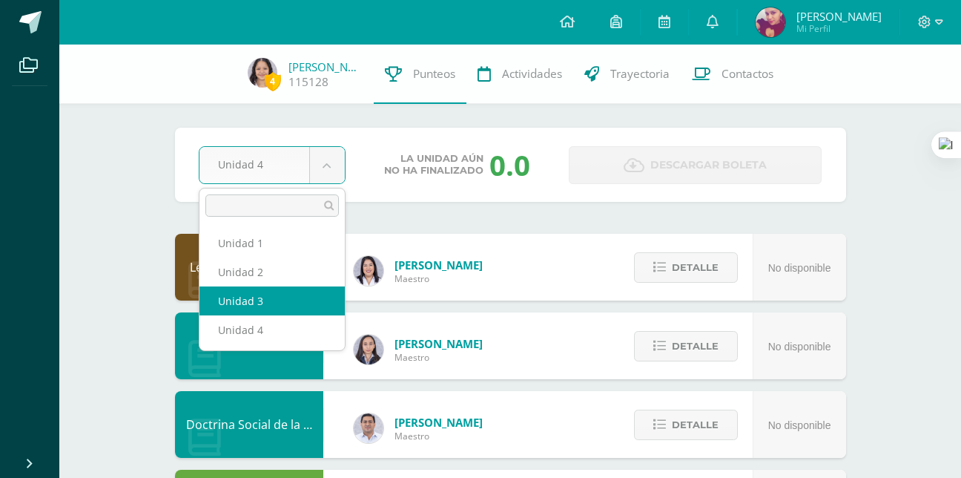
select select "Unidad 3"
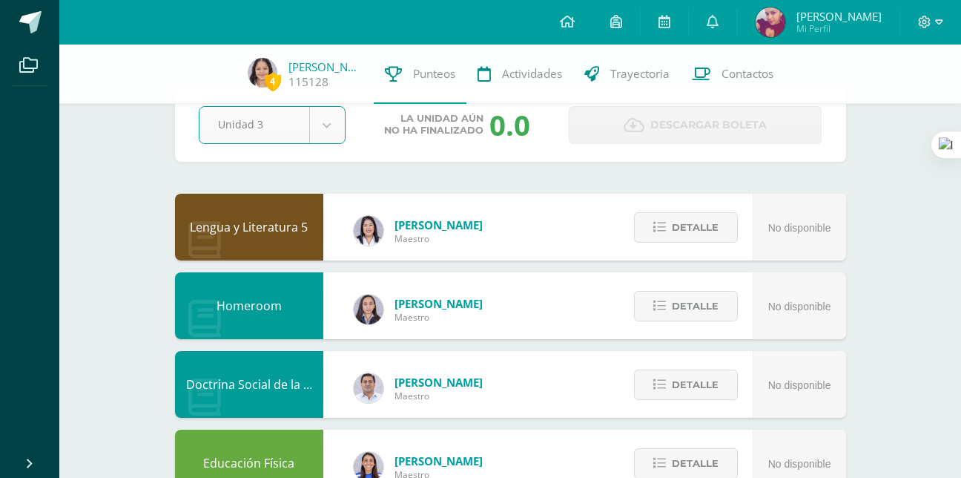
scroll to position [44, 0]
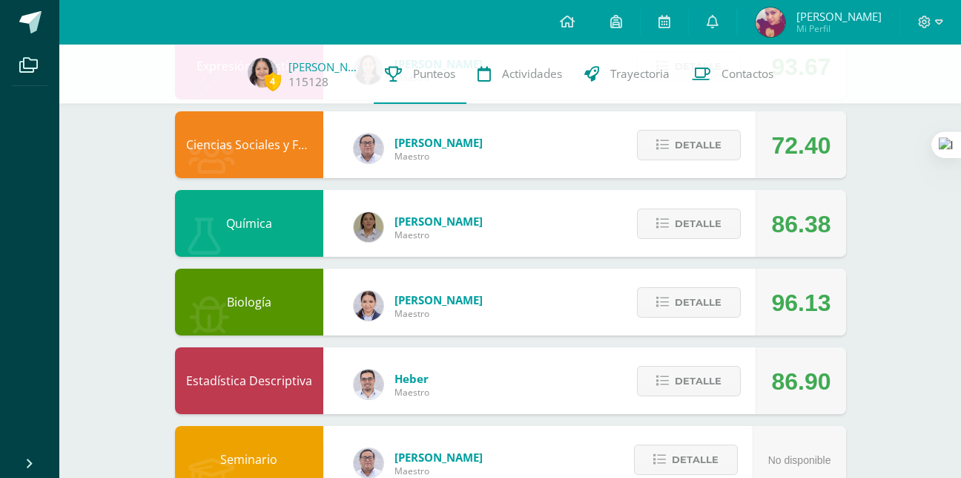
scroll to position [752, 0]
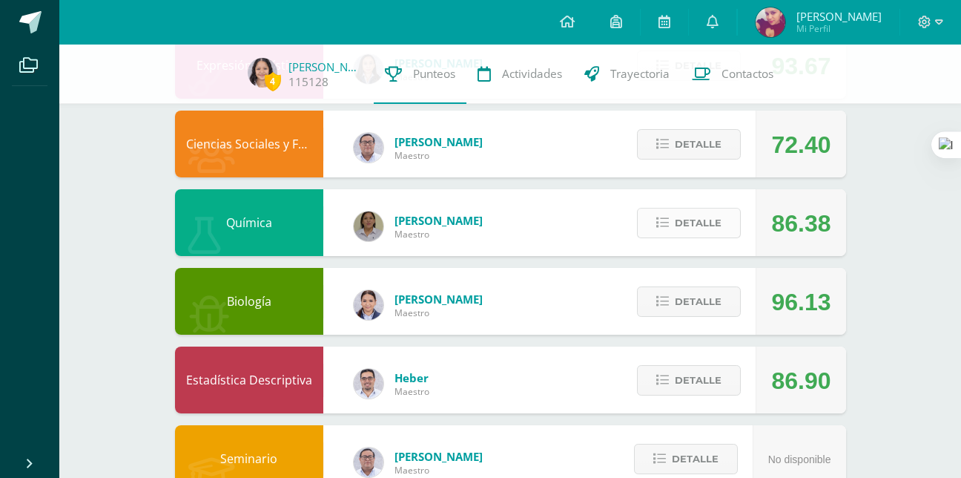
click at [674, 225] on button "Detalle" at bounding box center [689, 223] width 104 height 30
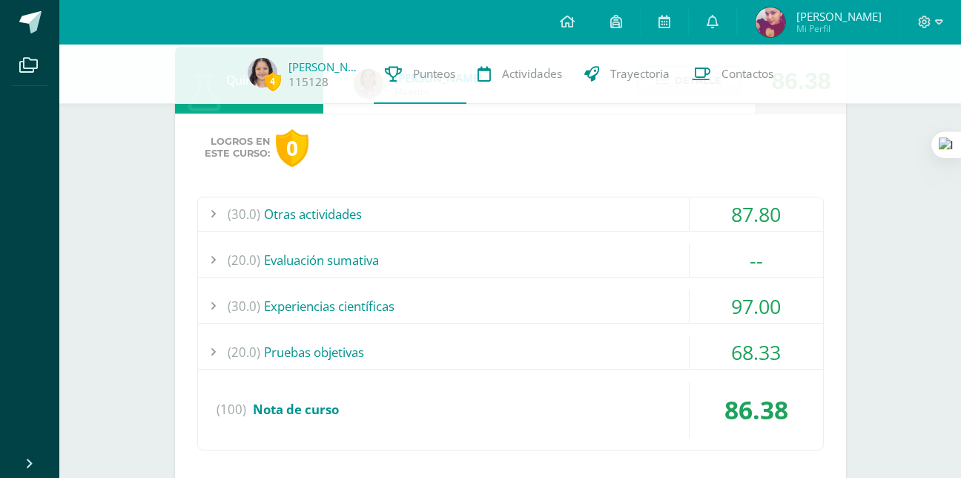
scroll to position [909, 0]
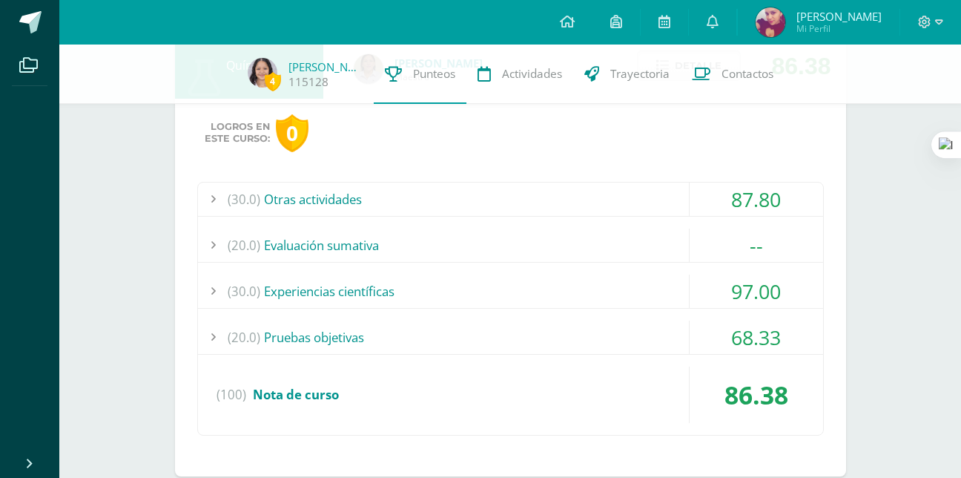
click at [581, 250] on div "(20.0) Evaluación sumativa" at bounding box center [510, 244] width 625 height 33
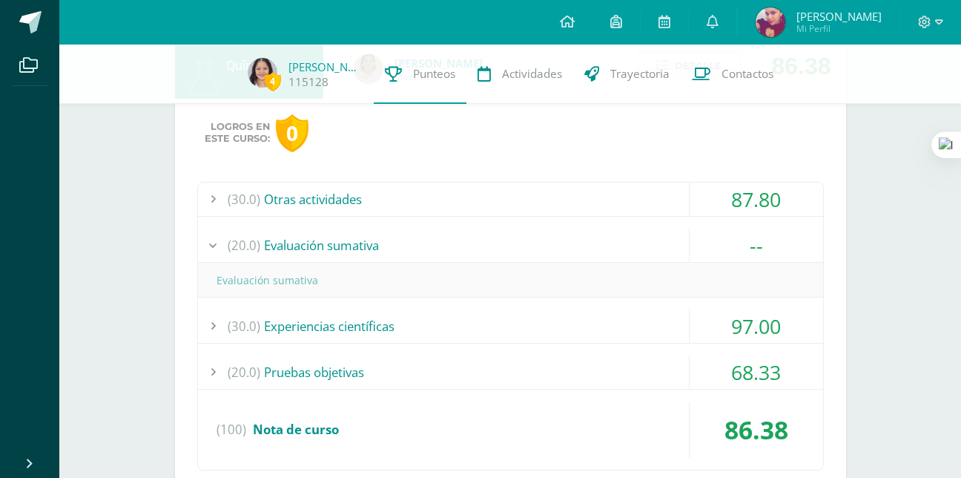
click at [573, 201] on div "(30.0) Otras actividades" at bounding box center [510, 198] width 625 height 33
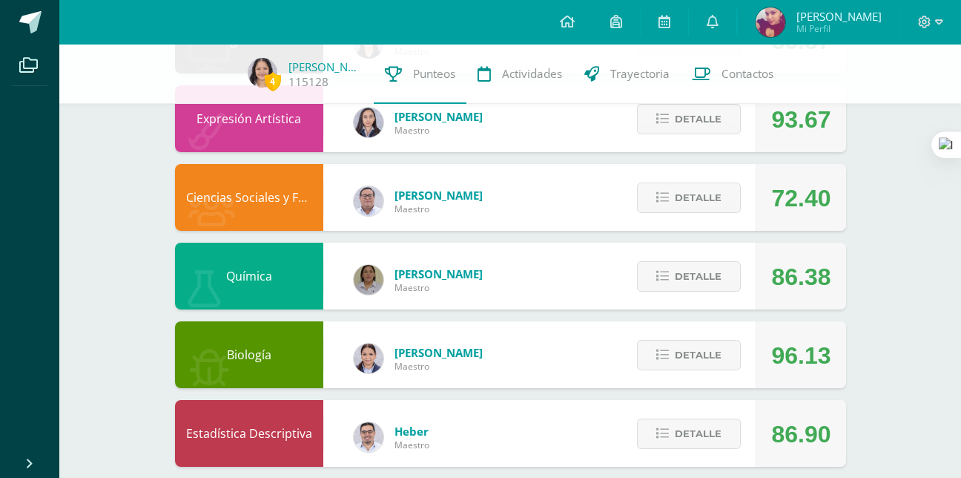
scroll to position [699, 0]
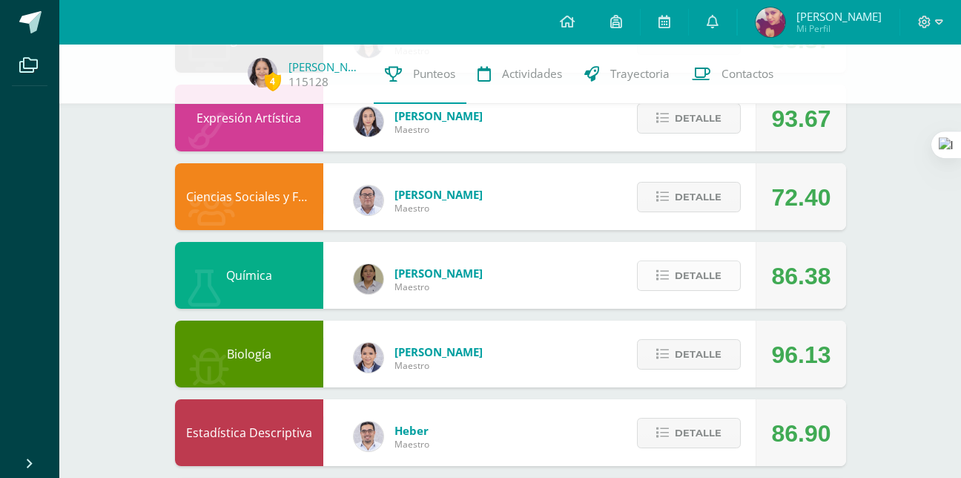
click at [667, 275] on icon at bounding box center [662, 275] width 13 height 13
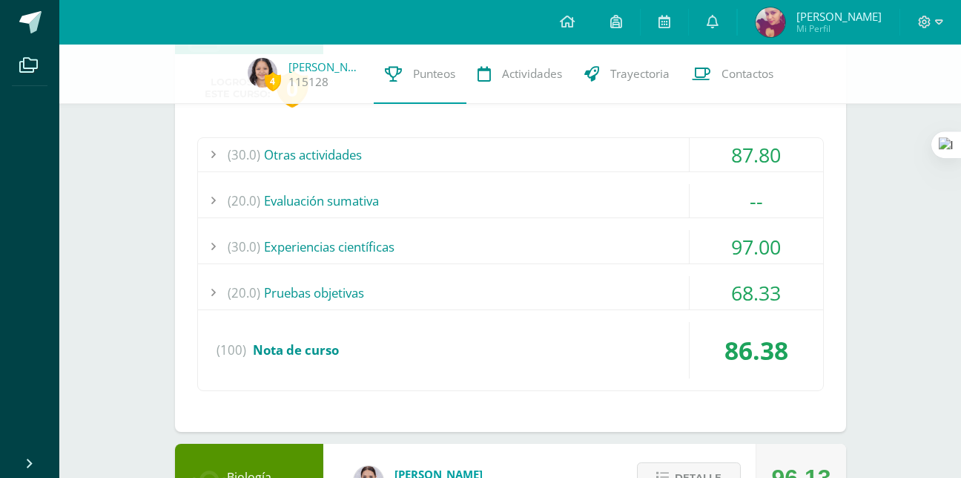
scroll to position [954, 0]
